Goal: Task Accomplishment & Management: Complete application form

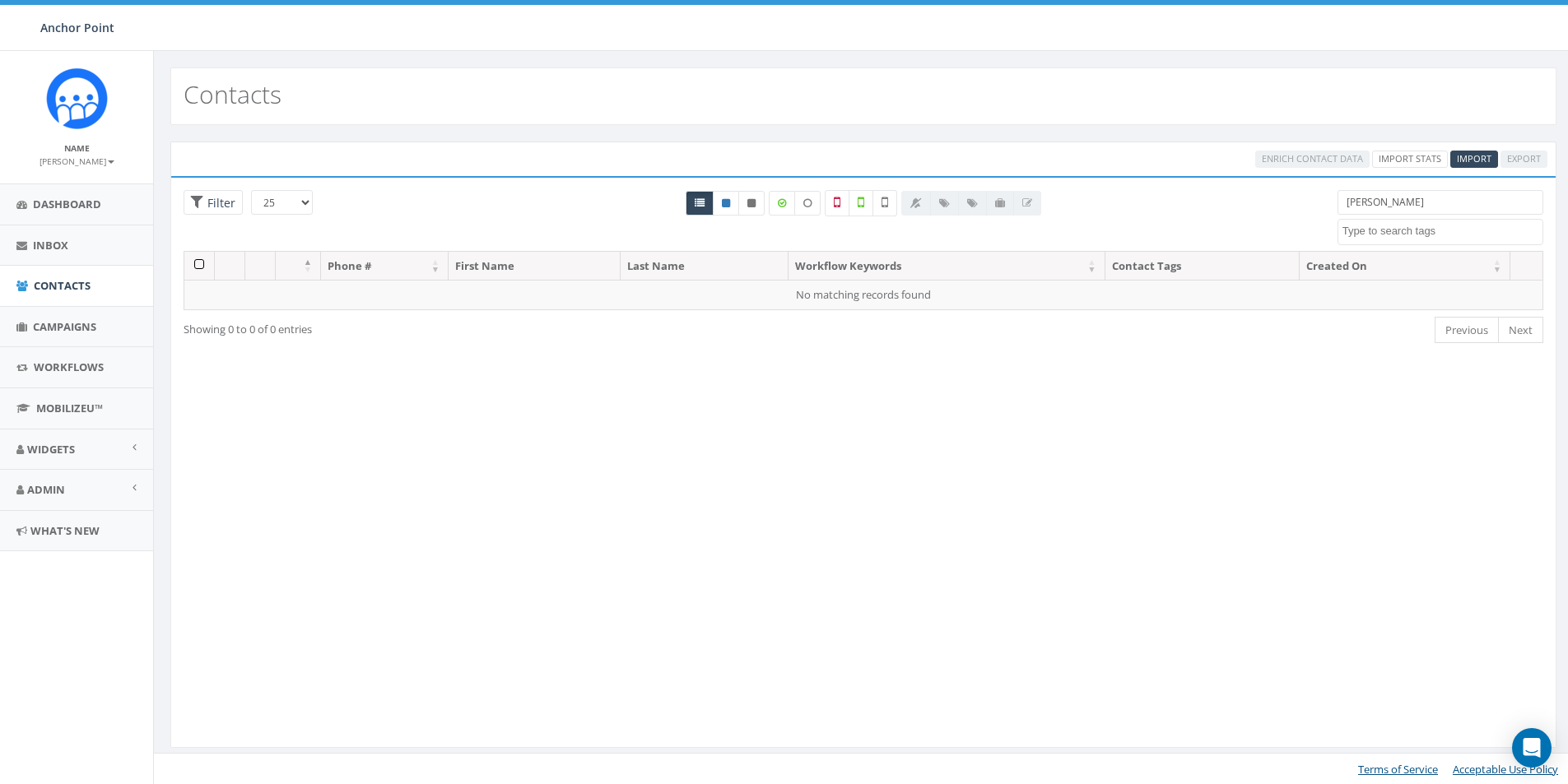
select select
drag, startPoint x: 1391, startPoint y: 200, endPoint x: 1315, endPoint y: 209, distance: 76.5
click at [1315, 209] on div "25 50 100 Filter [PERSON_NAME] 0613 Donor Dinner [DATE] 2024 gala [DATE] 2025 G…" at bounding box center [863, 220] width 1385 height 61
type input "[PERSON_NAME]"
click at [1471, 158] on span "Import" at bounding box center [1474, 158] width 35 height 13
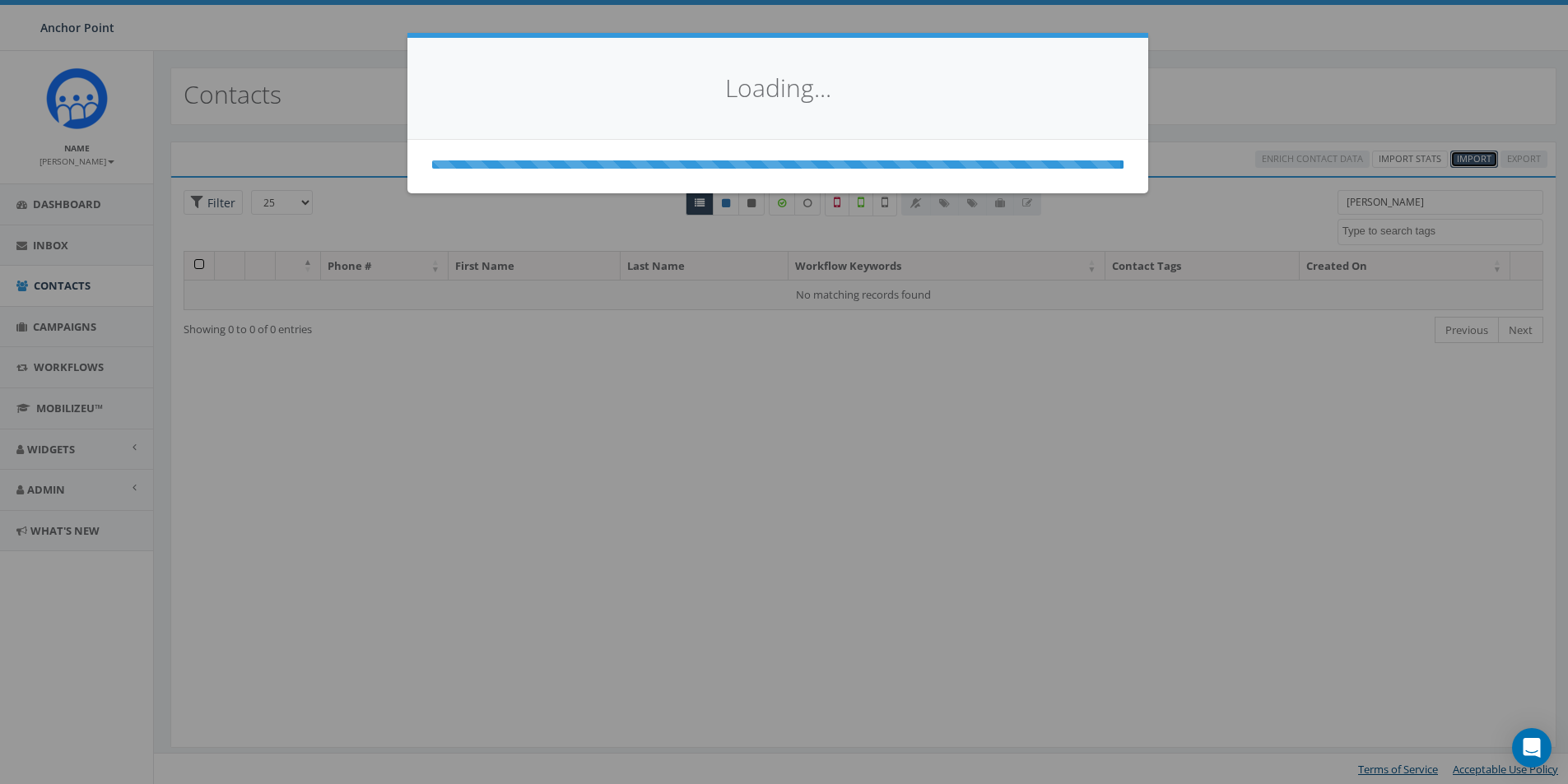
select select
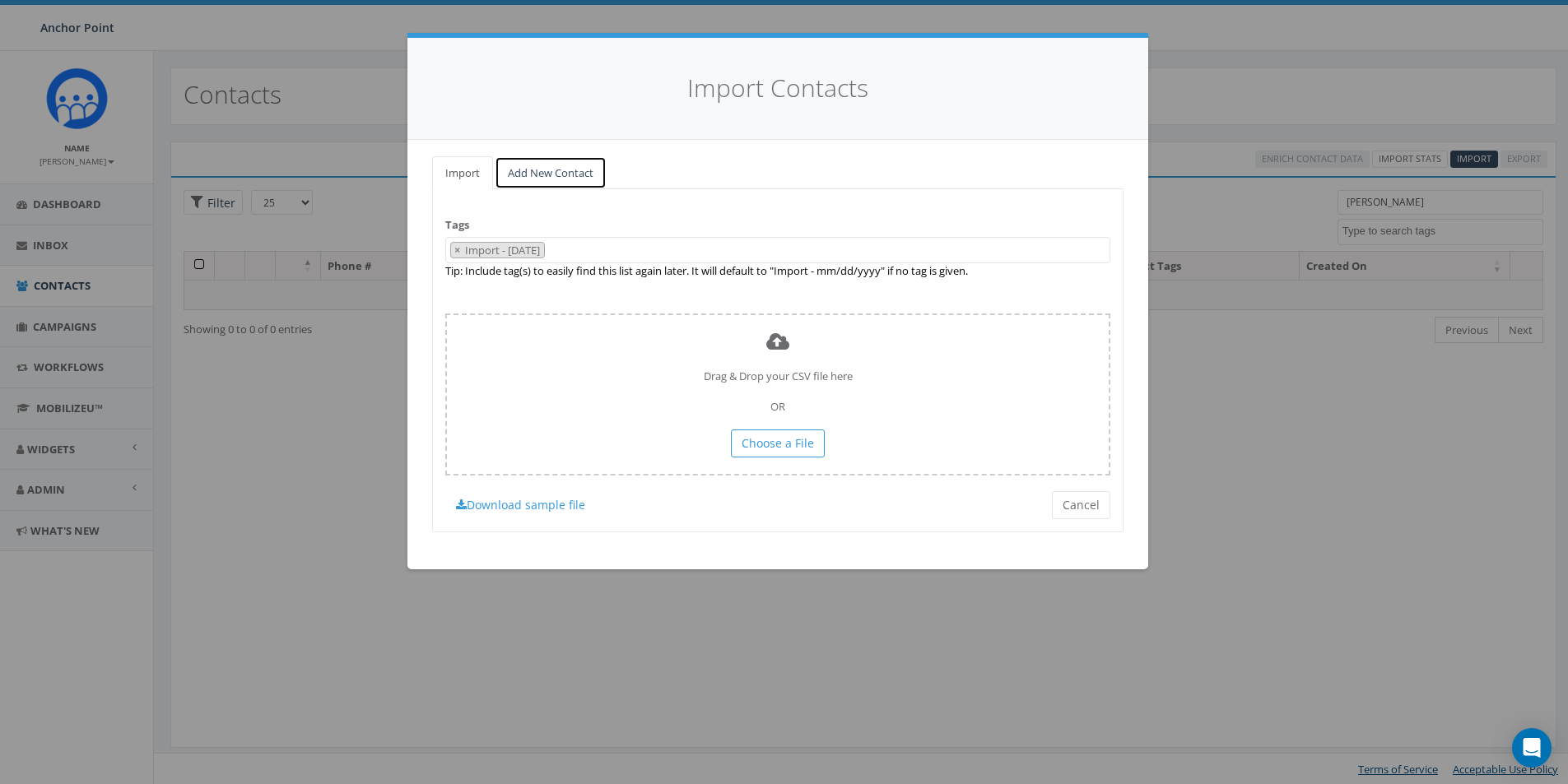
click at [559, 174] on link "Add New Contact" at bounding box center [550, 174] width 112 height 34
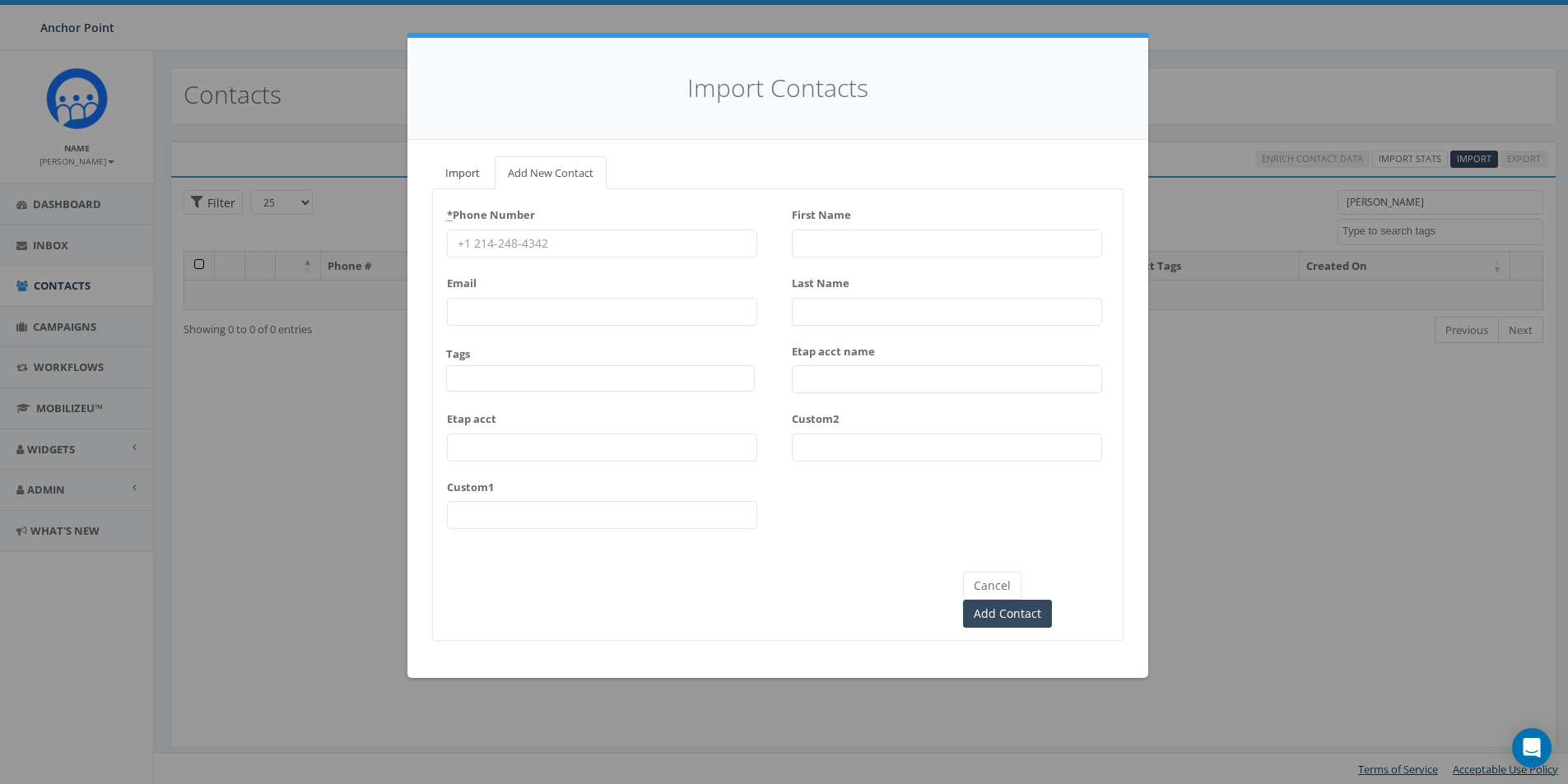
click at [524, 236] on input "* Phone Number" at bounding box center [601, 243] width 311 height 28
type input "[PHONE_NUMBER]"
click at [468, 371] on span at bounding box center [600, 378] width 309 height 26
type textarea "HFC"
select select "HFC-Education Fridays"
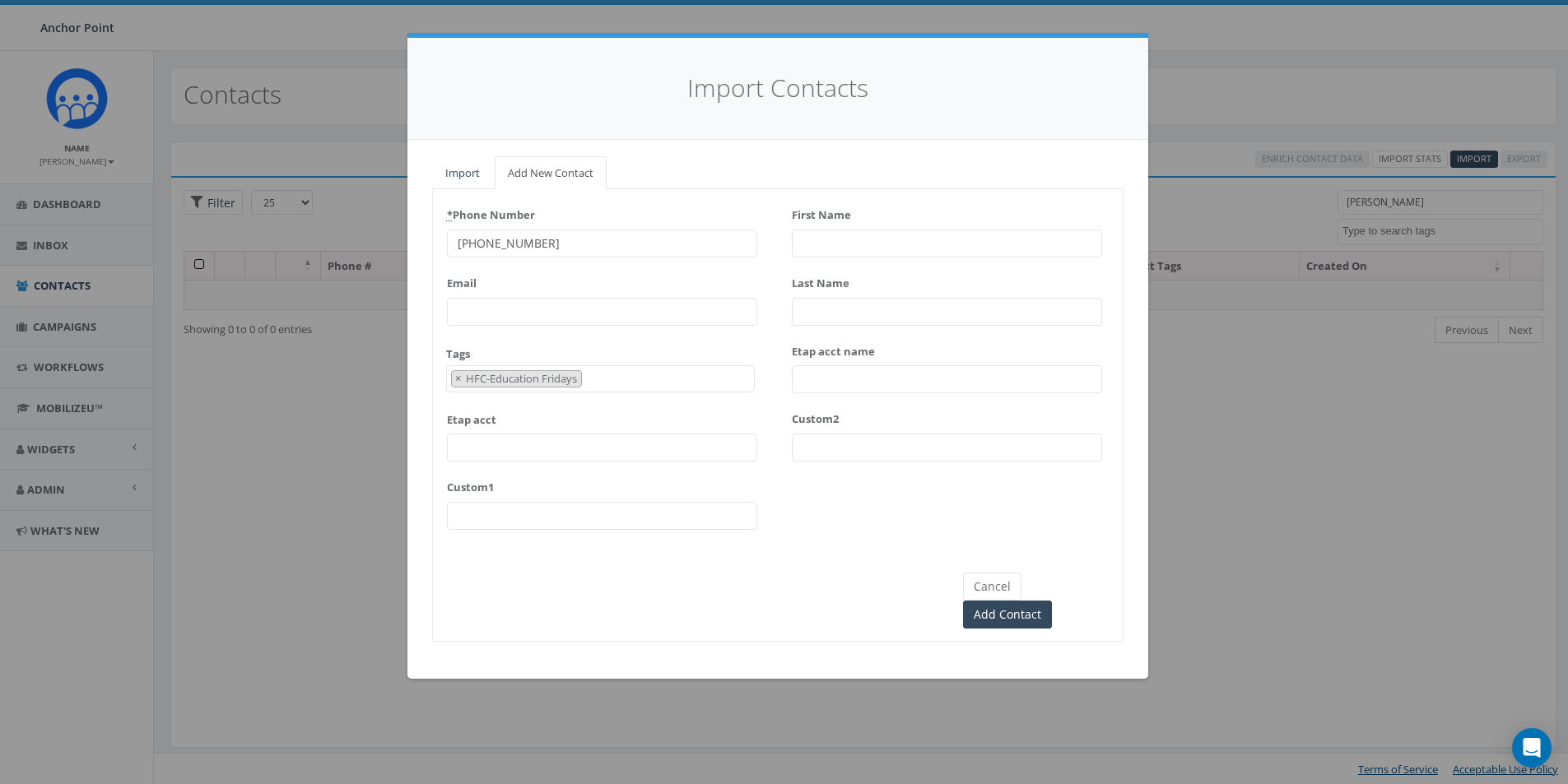
scroll to position [548, 0]
click at [815, 234] on input "First Name" at bounding box center [947, 243] width 311 height 28
type input "[PERSON_NAME]"
click at [825, 308] on input "Last Name" at bounding box center [947, 311] width 311 height 28
type input "[PERSON_NAME]"
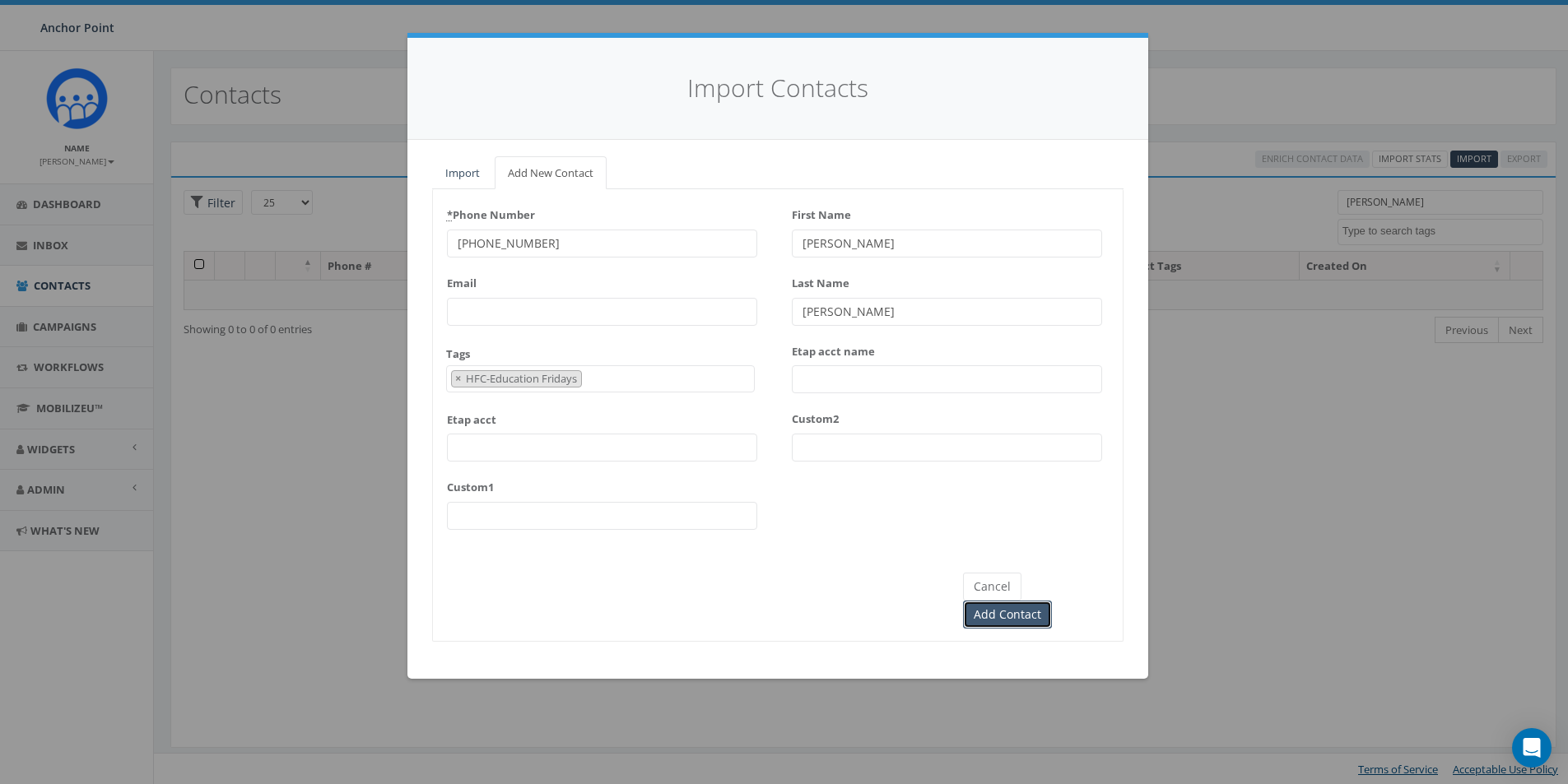
click at [1052, 601] on input "Add Contact" at bounding box center [1007, 614] width 89 height 28
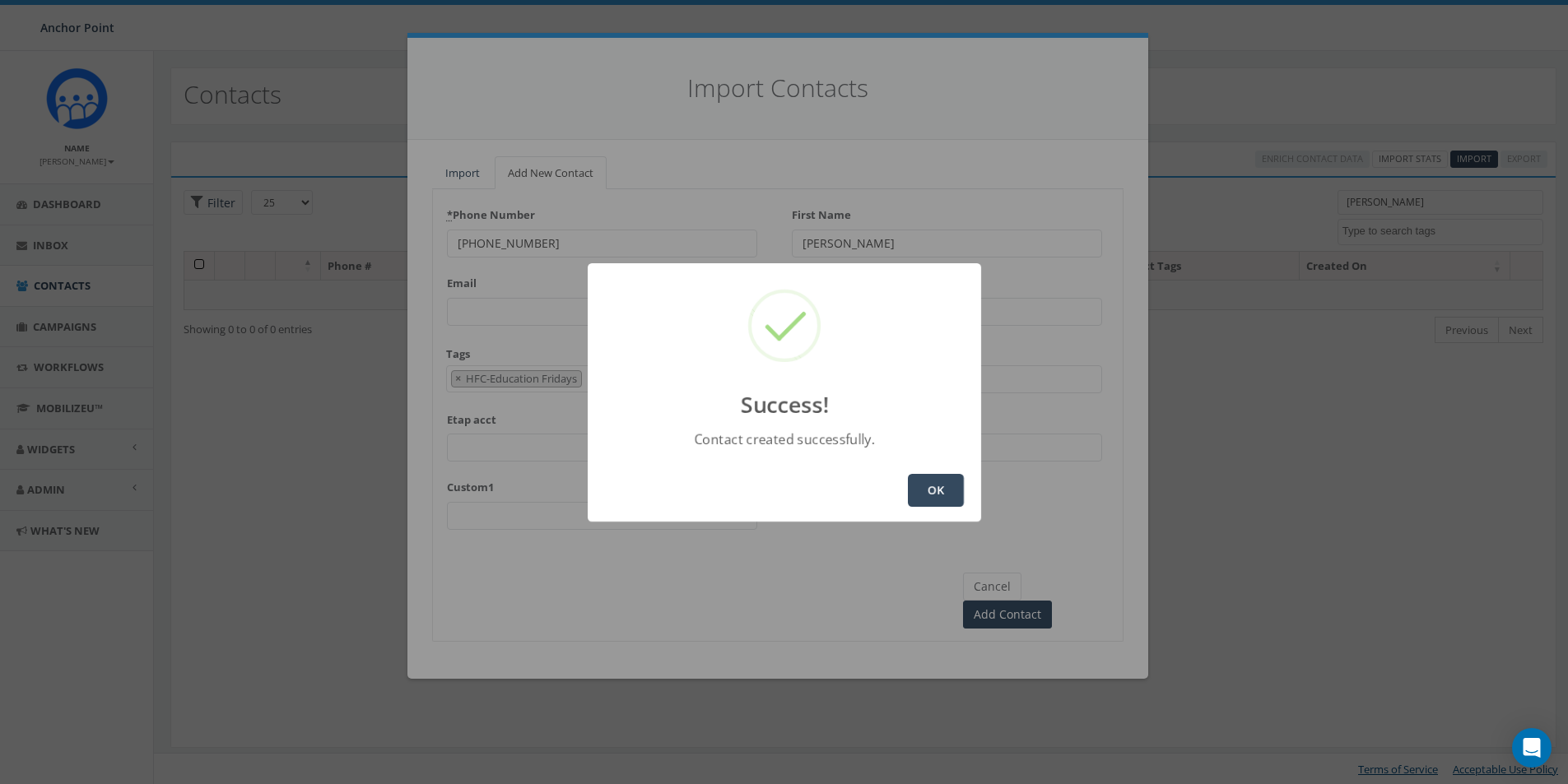
click at [928, 490] on button "OK" at bounding box center [935, 490] width 56 height 33
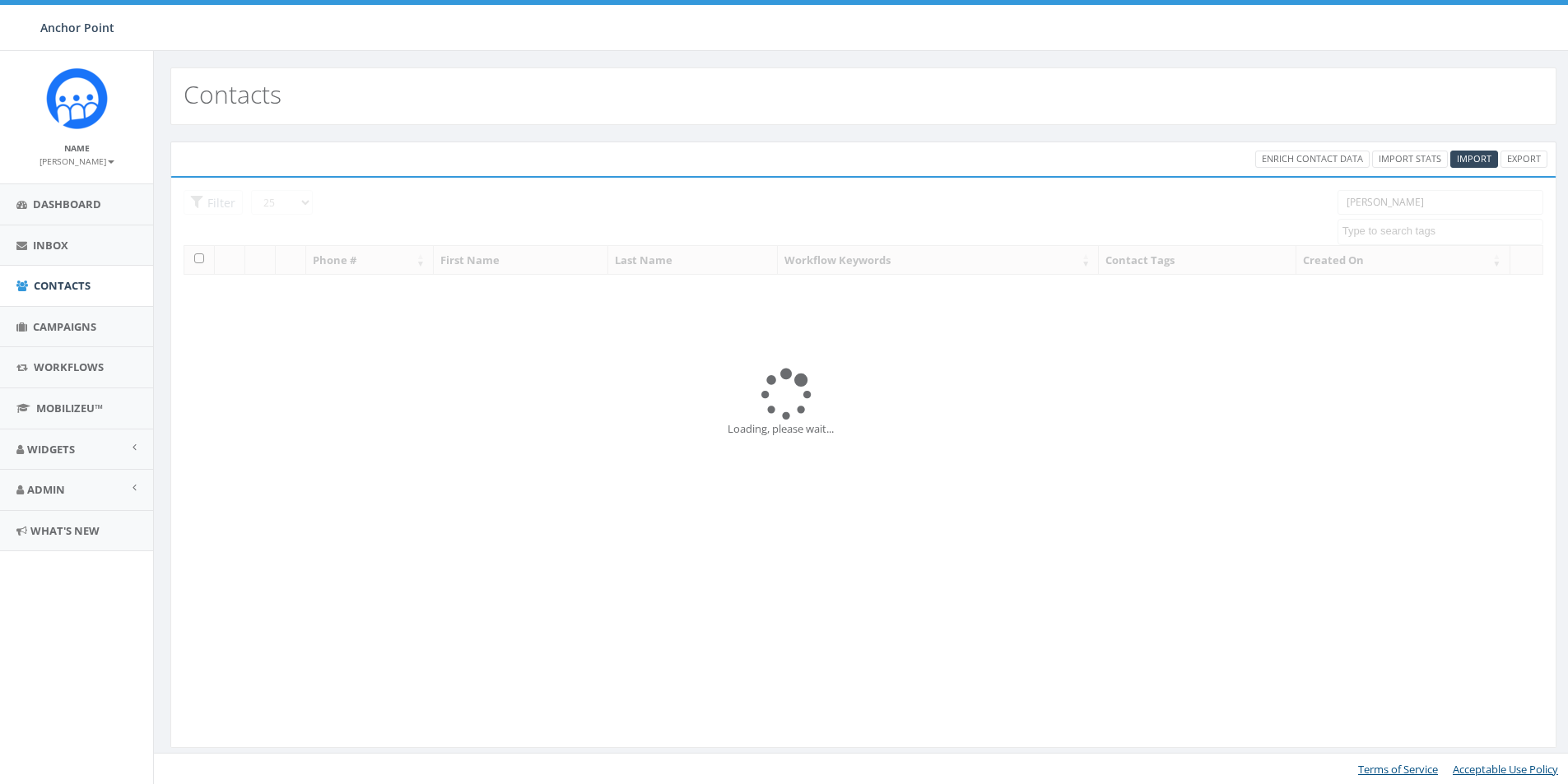
select select
